Goal: Find specific page/section: Find specific page/section

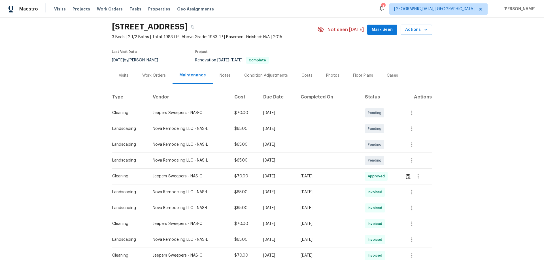
scroll to position [85, 0]
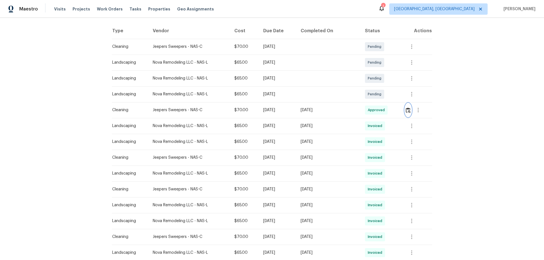
click at [408, 113] on button "button" at bounding box center [408, 110] width 7 height 14
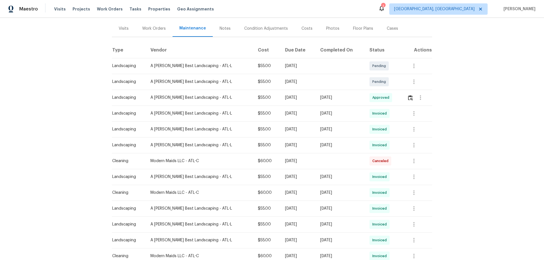
scroll to position [85, 0]
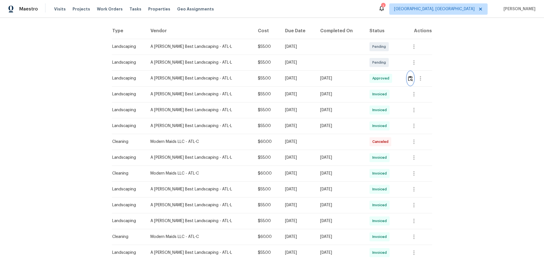
click at [407, 76] on button "button" at bounding box center [410, 79] width 7 height 14
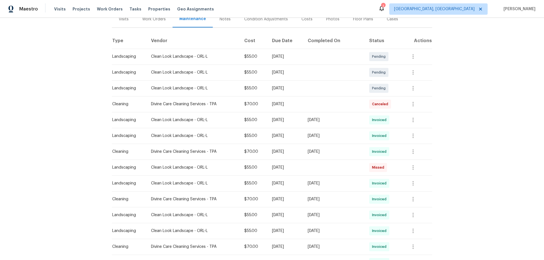
scroll to position [85, 0]
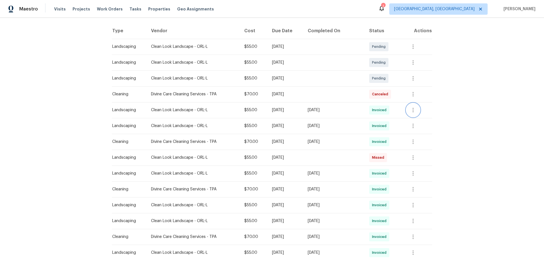
click at [412, 110] on icon "button" at bounding box center [412, 110] width 1 height 5
click at [414, 140] on div at bounding box center [272, 130] width 544 height 260
click at [411, 111] on icon "button" at bounding box center [413, 110] width 7 height 7
click at [419, 119] on li "View details" at bounding box center [425, 119] width 40 height 9
